Goal: Check status

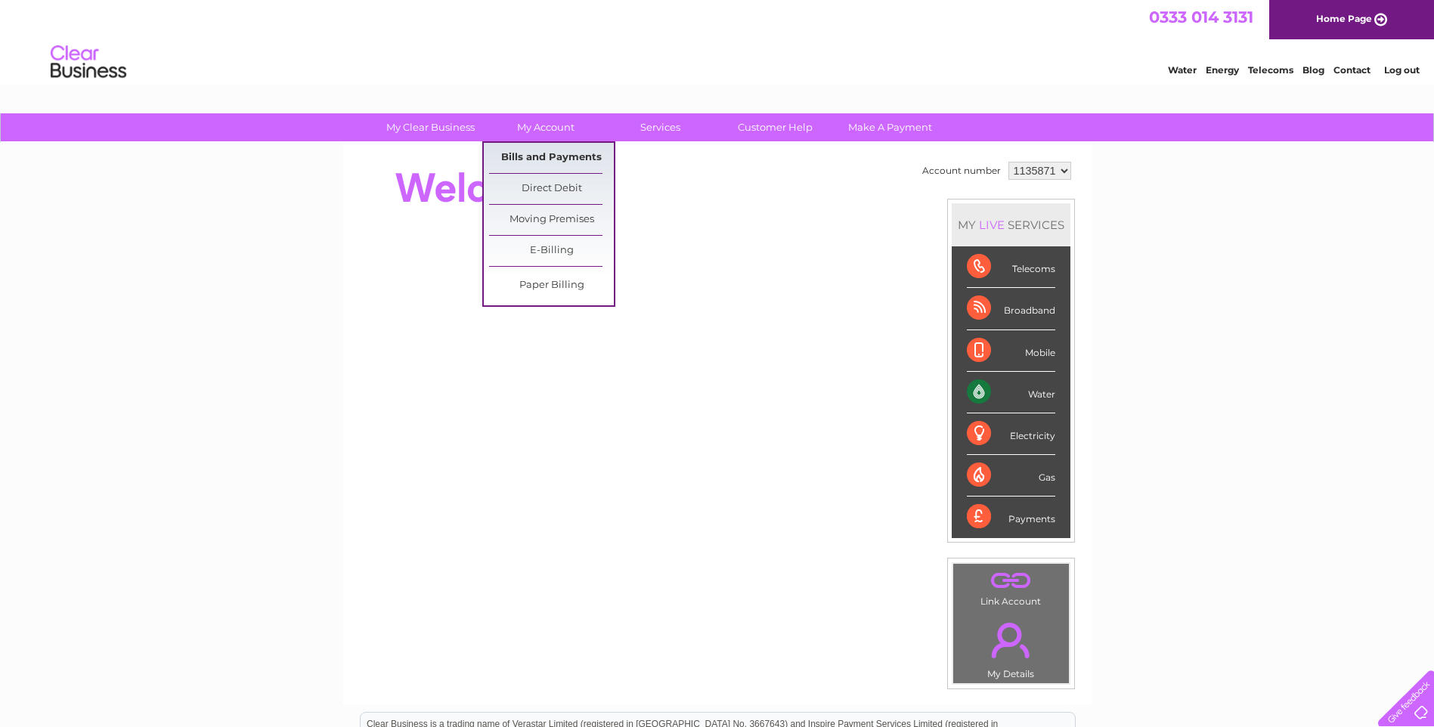
click at [550, 161] on link "Bills and Payments" at bounding box center [551, 158] width 125 height 30
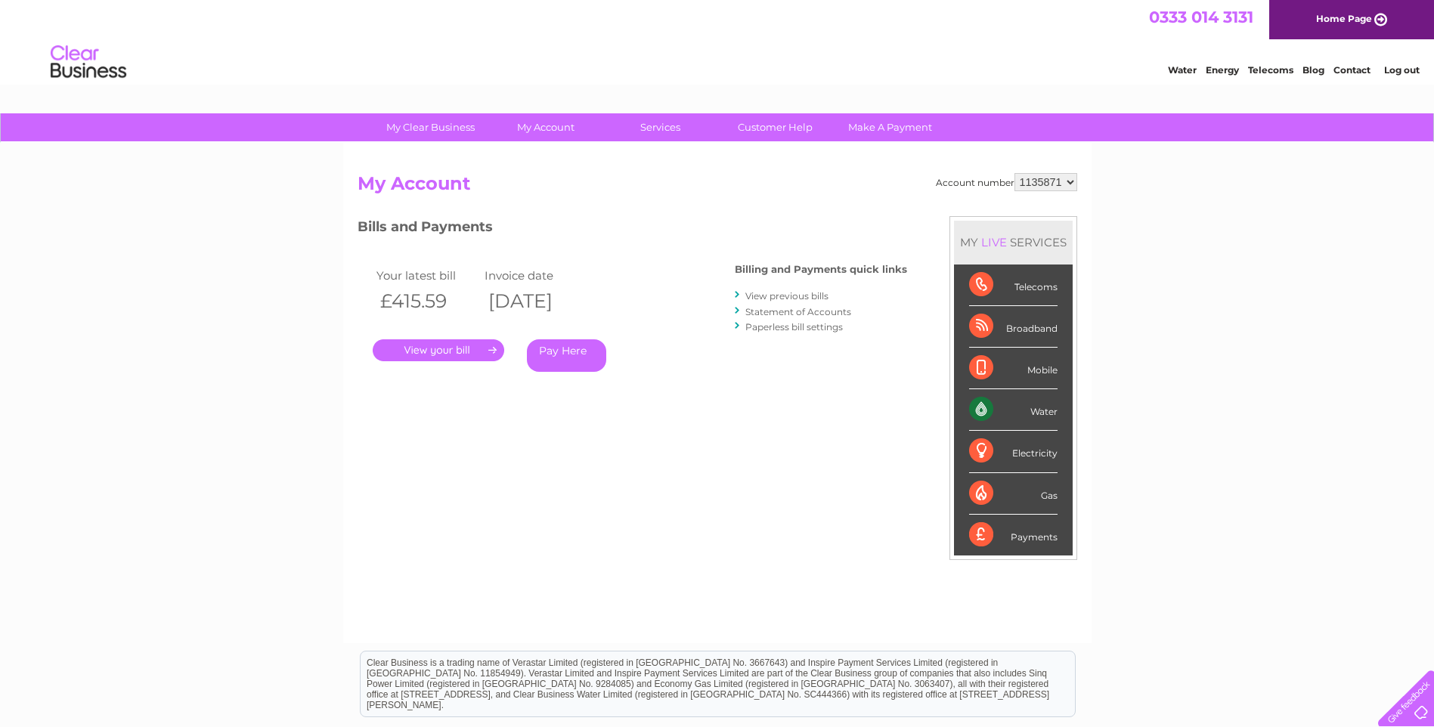
click at [468, 348] on link "." at bounding box center [439, 350] width 132 height 22
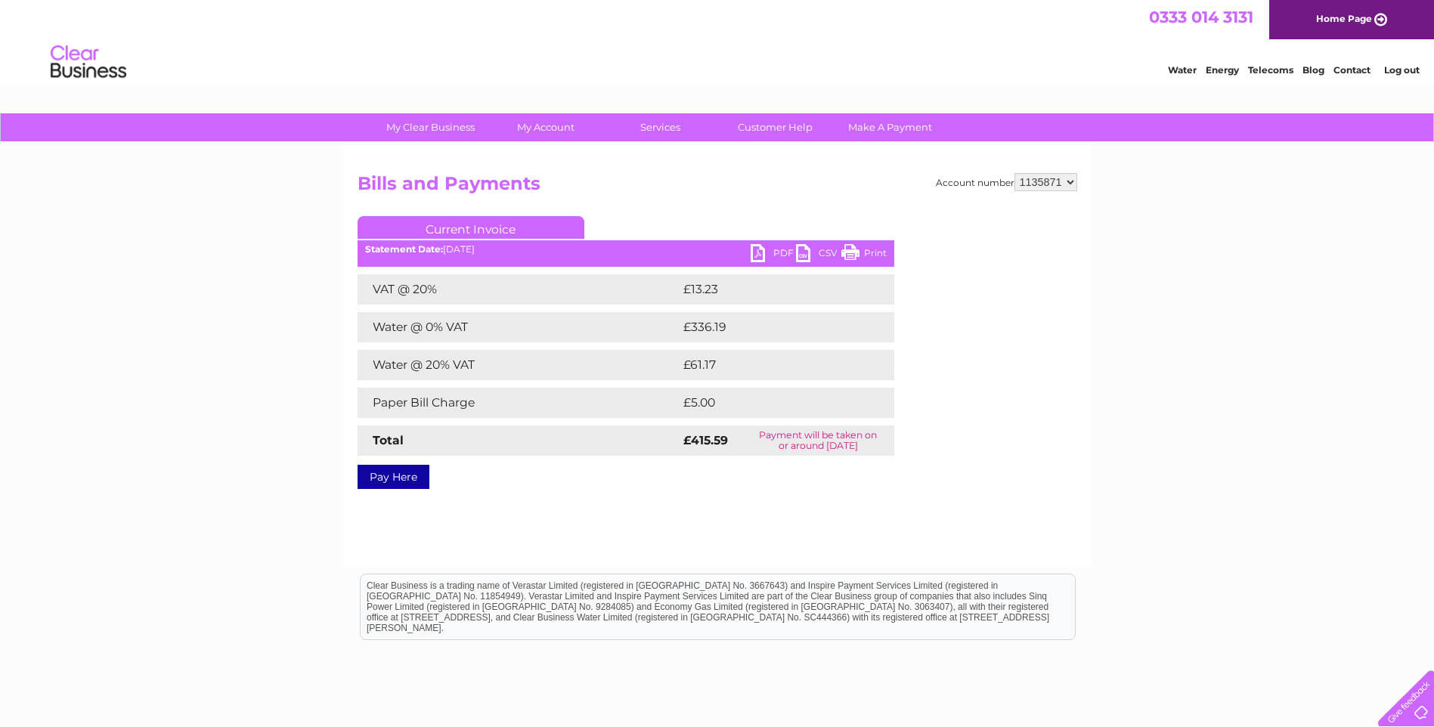
click at [758, 256] on link "PDF" at bounding box center [773, 255] width 45 height 22
